Goal: Task Accomplishment & Management: Manage account settings

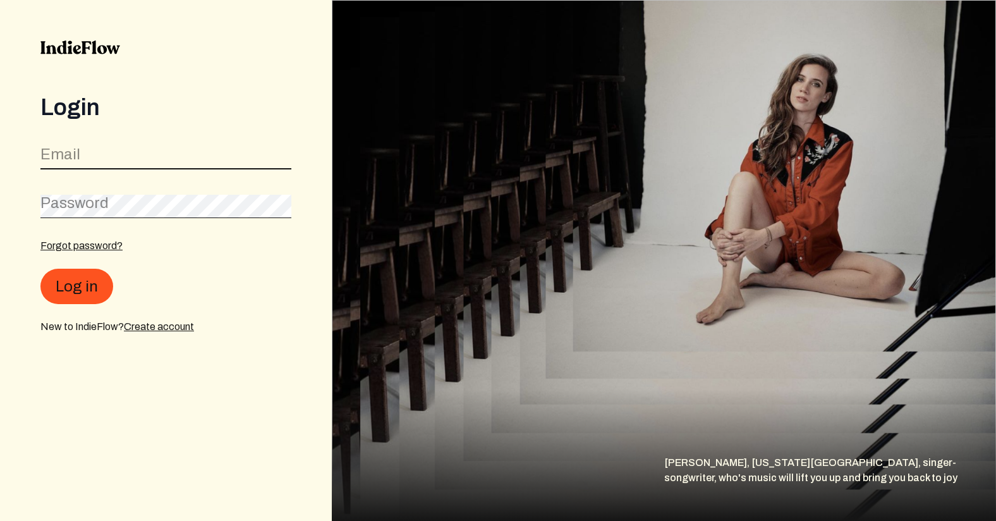
click at [167, 163] on input "email" at bounding box center [165, 157] width 251 height 24
type input "[EMAIL_ADDRESS][DOMAIN_NAME]"
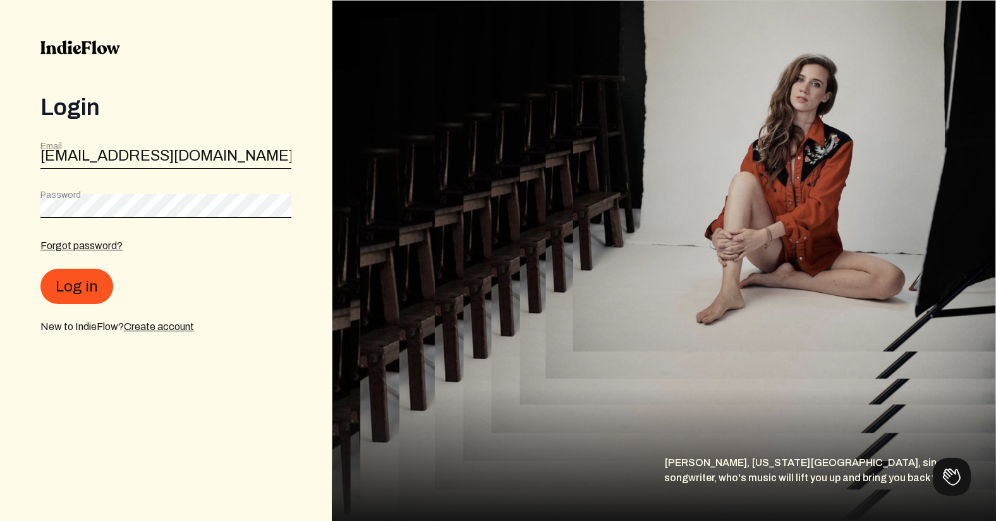
click at [40, 268] on button "Log in" at bounding box center [76, 285] width 73 height 35
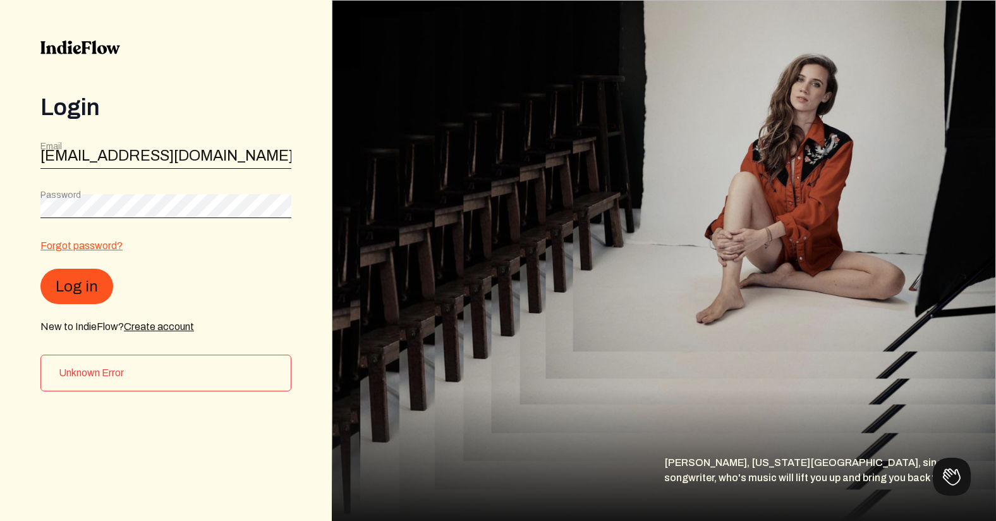
click at [91, 243] on link "Forgot password?" at bounding box center [81, 245] width 82 height 11
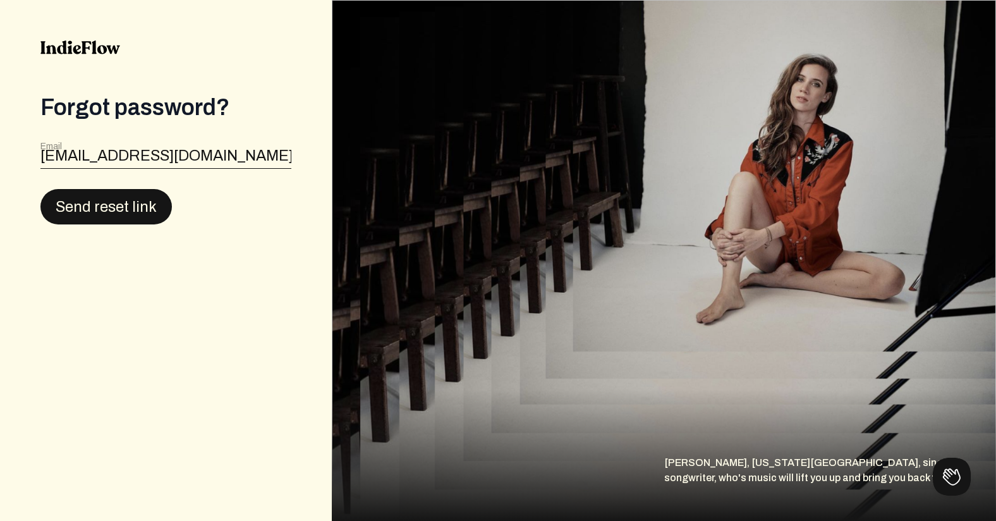
click at [139, 211] on button "Send reset link" at bounding box center [105, 206] width 131 height 35
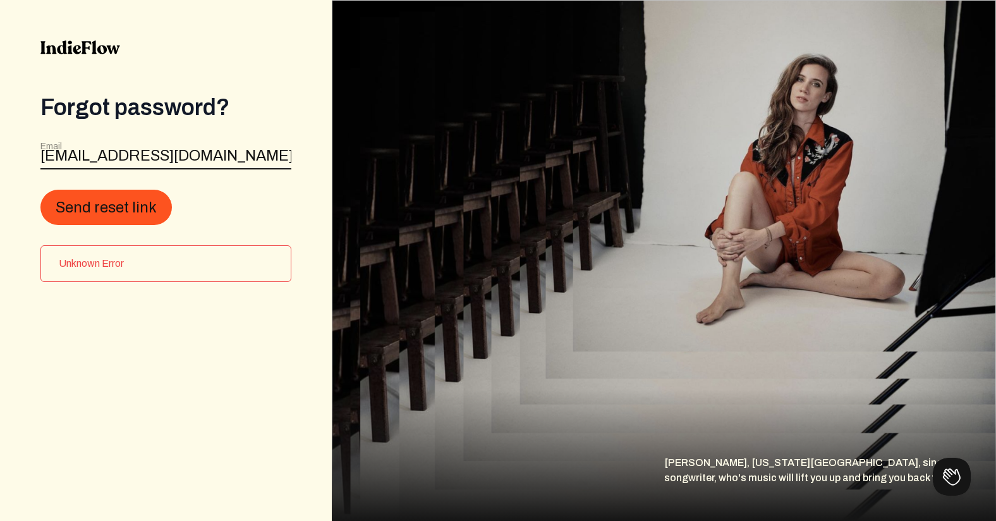
click at [158, 151] on input "[EMAIL_ADDRESS][DOMAIN_NAME]" at bounding box center [165, 157] width 251 height 24
